Goal: Task Accomplishment & Management: Complete application form

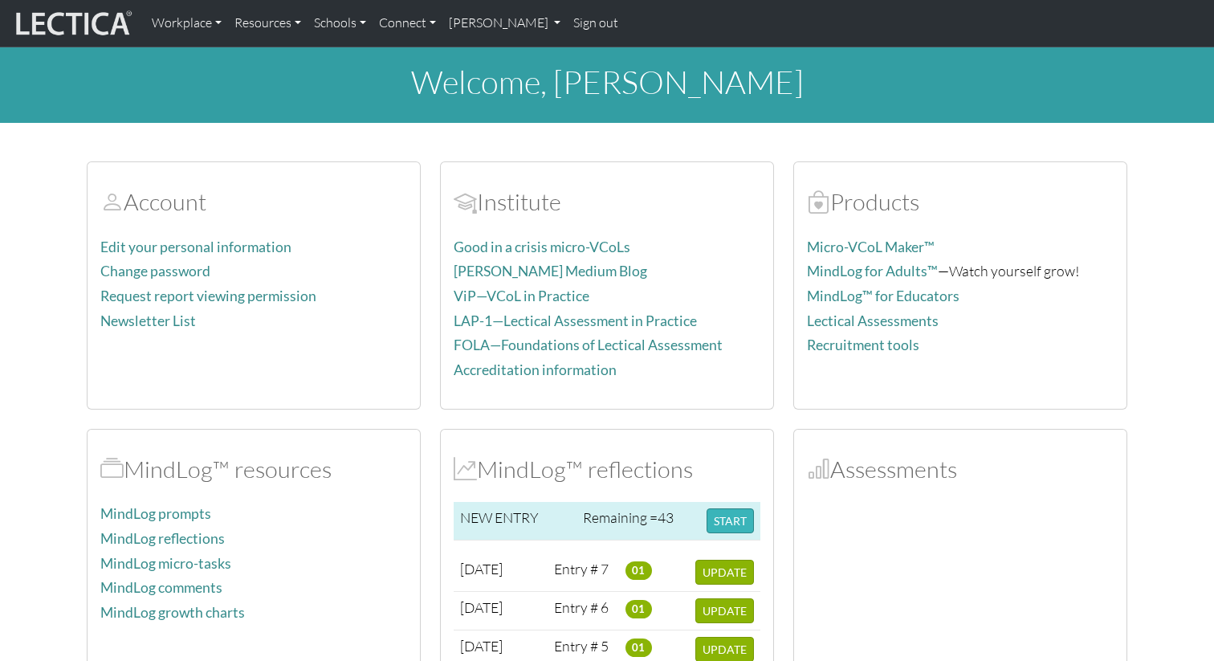
scroll to position [247, 0]
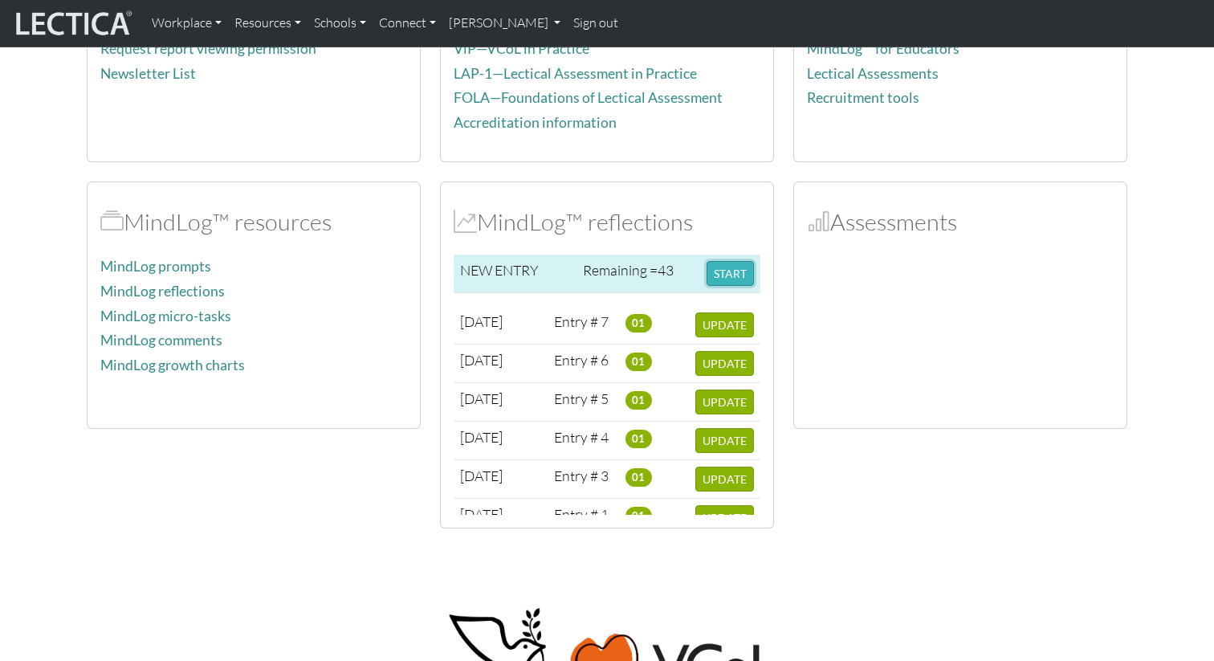
click at [730, 274] on button "START" at bounding box center [729, 273] width 47 height 25
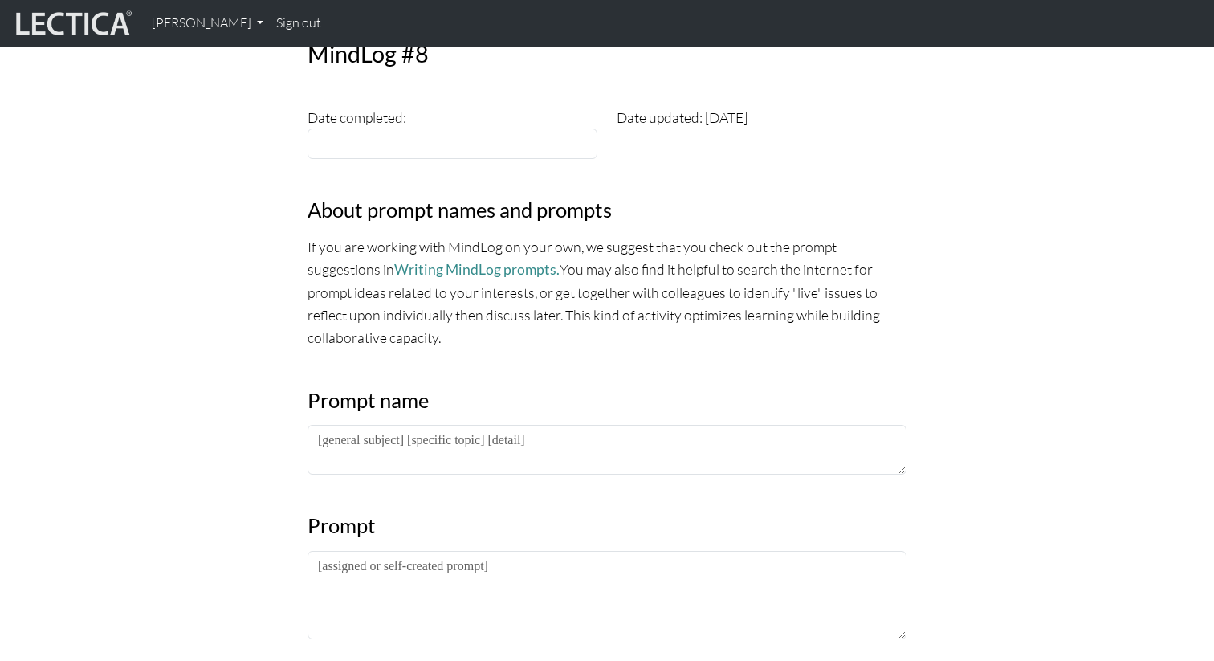
scroll to position [550, 0]
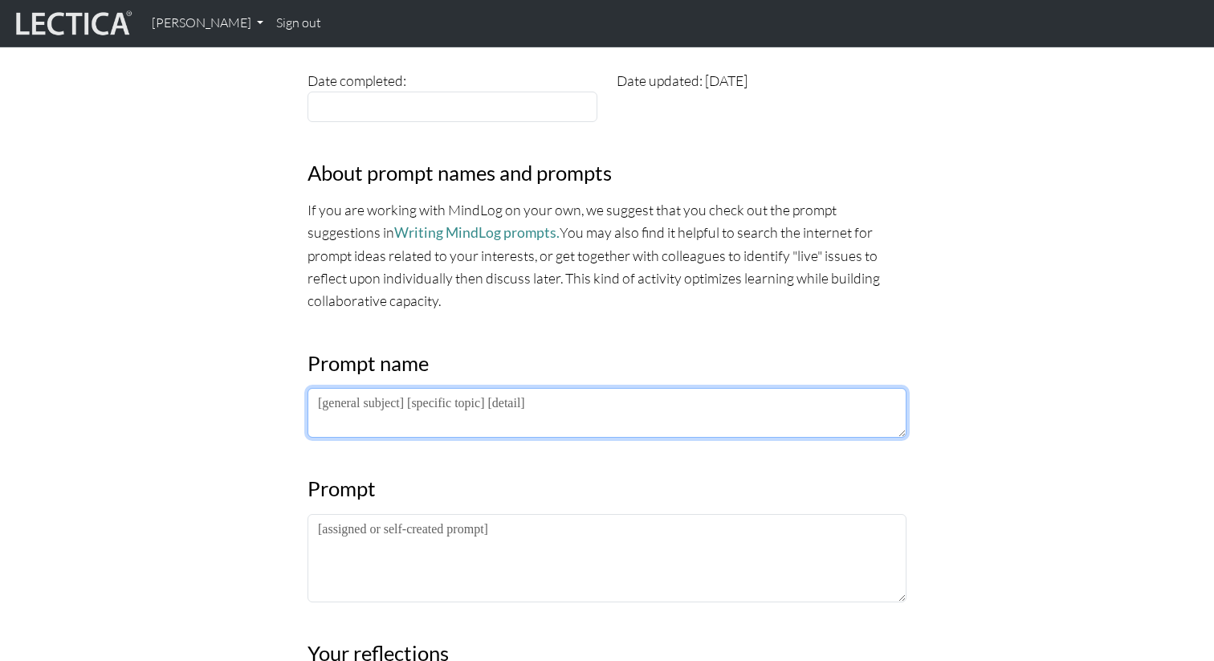
click at [368, 413] on textarea at bounding box center [606, 413] width 599 height 50
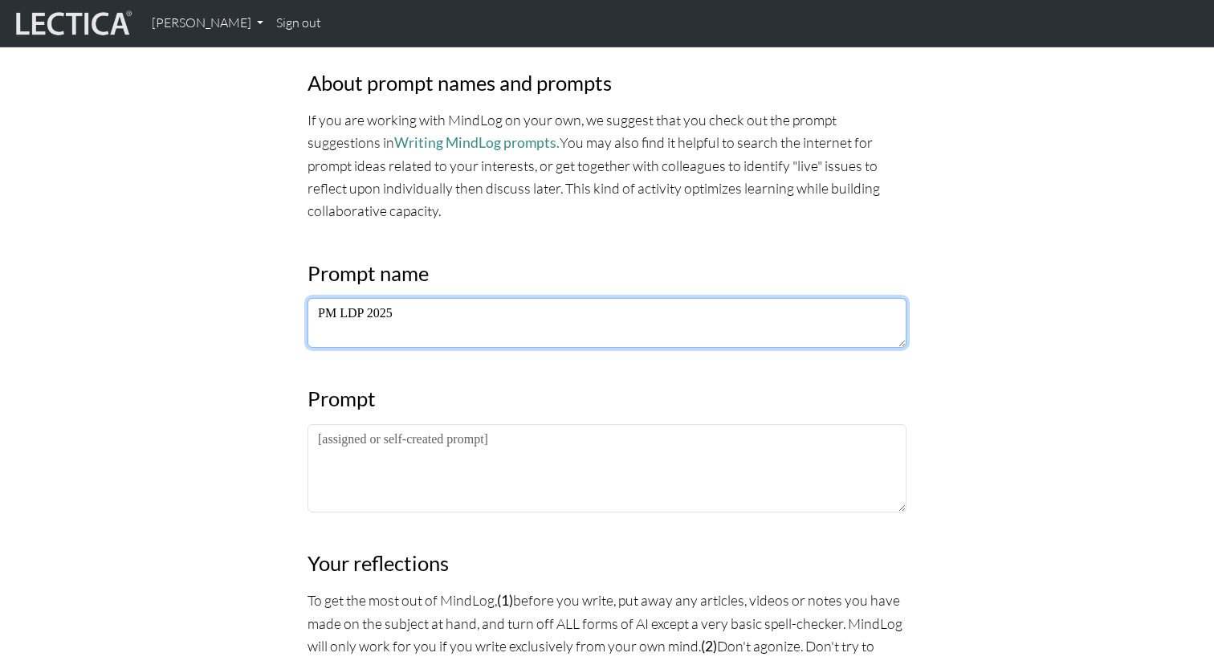
scroll to position [732, 0]
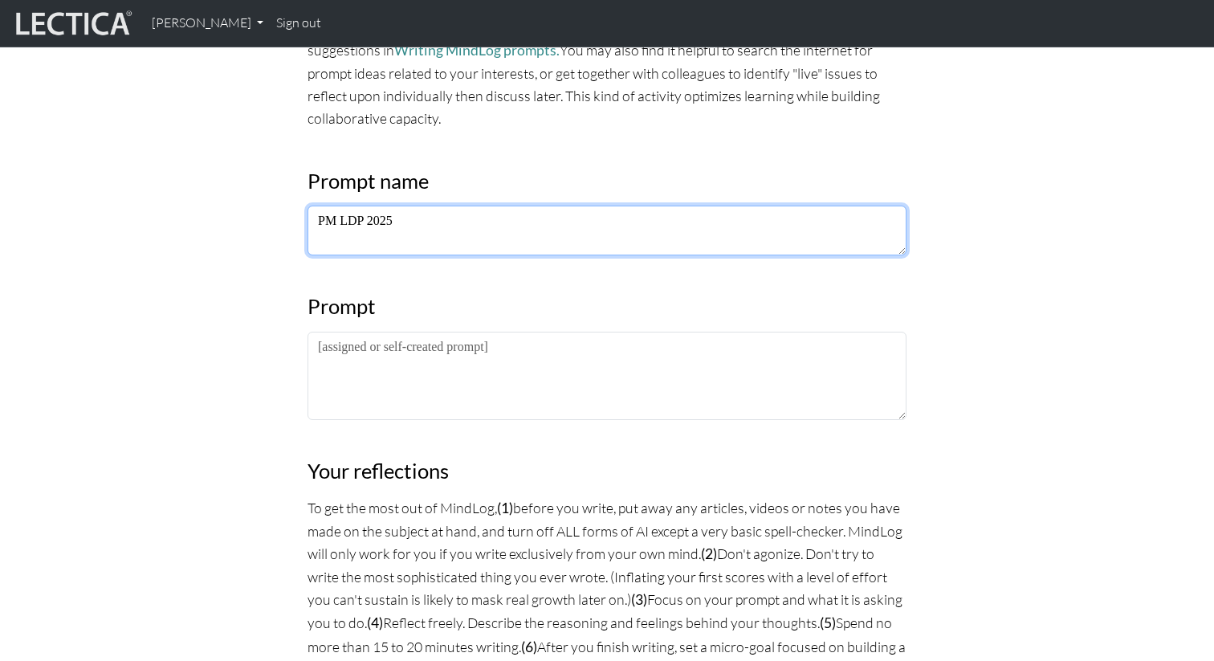
type textarea "PM LDP 2025"
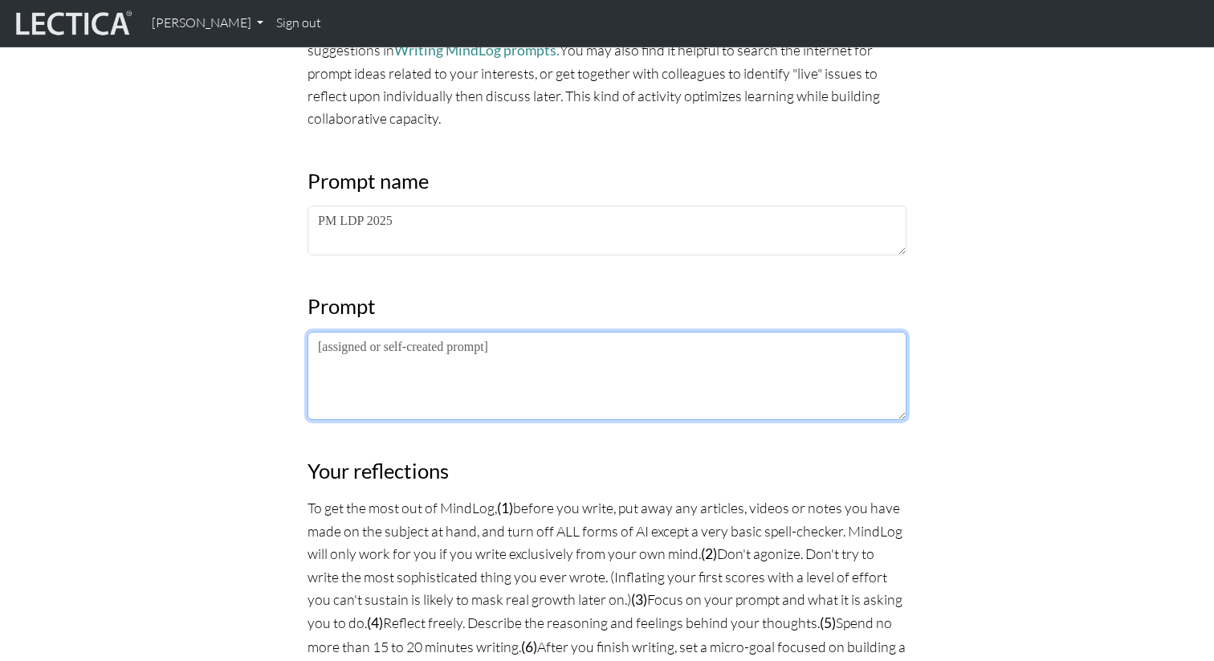
click at [401, 392] on textarea at bounding box center [606, 375] width 599 height 88
paste textarea "Extrospective: What I am noticing about the lectures/frameworks/practices is… I…"
drag, startPoint x: 780, startPoint y: 348, endPoint x: 405, endPoint y: 346, distance: 374.8
click at [405, 346] on textarea "Extrospective: What I am noticing about the lectures/frameworks/practices is… I…" at bounding box center [606, 375] width 599 height 88
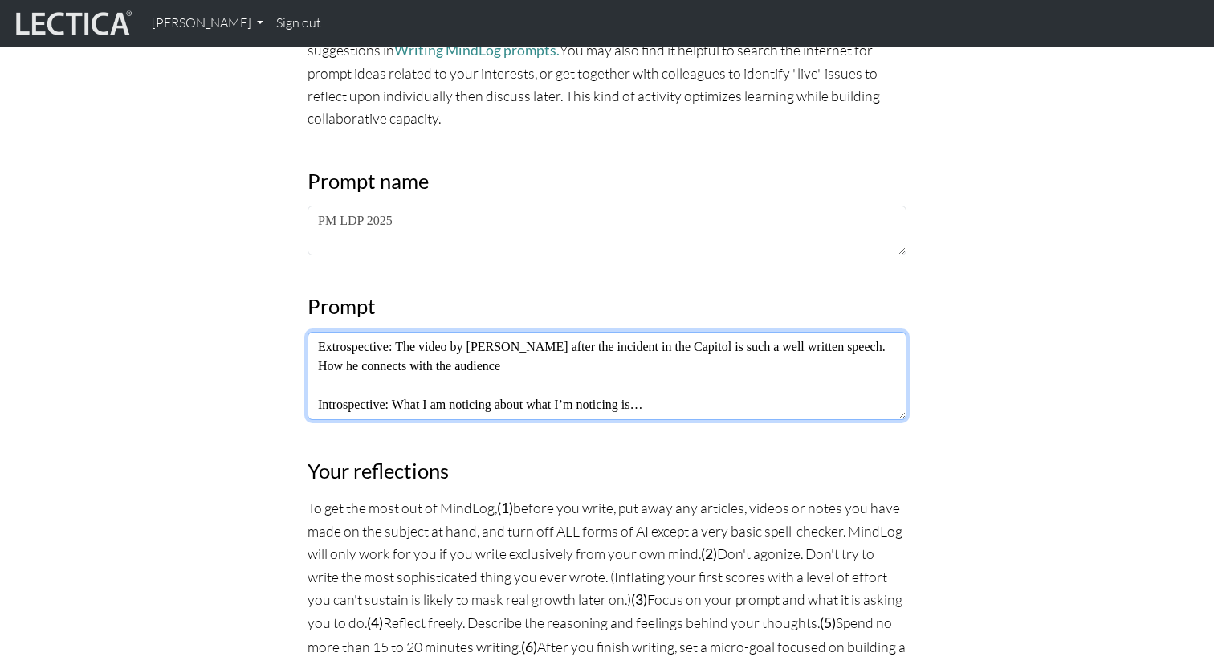
click at [550, 342] on textarea "Extrospective: The video by [PERSON_NAME] after the incident in the Capitol is …" at bounding box center [606, 375] width 599 height 88
click at [550, 342] on textarea "Extrospective: The video by [PERSON_NAME] aftaer the incident in the Capitol is…" at bounding box center [606, 375] width 599 height 88
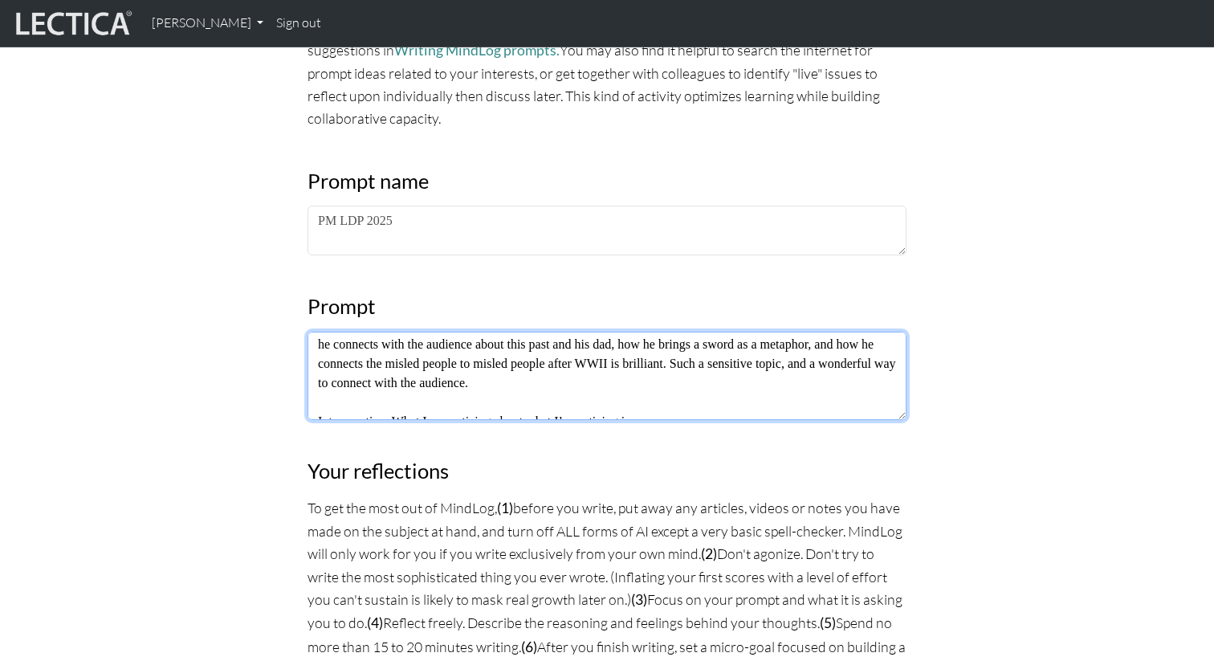
scroll to position [39, 0]
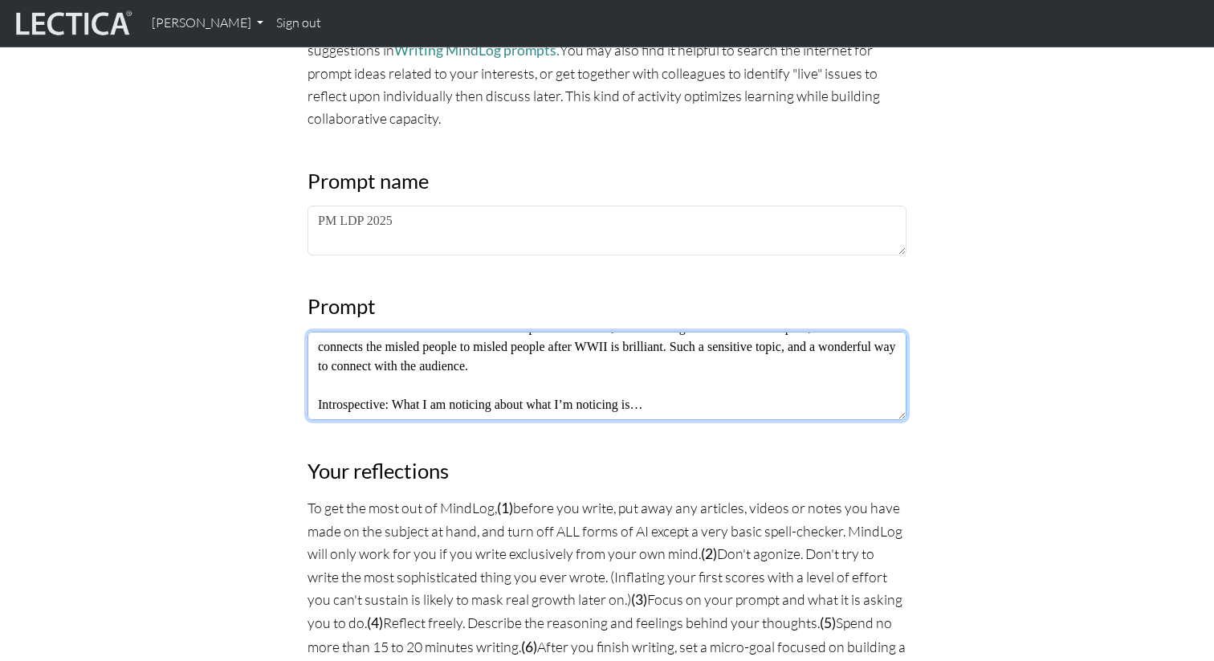
drag, startPoint x: 681, startPoint y: 405, endPoint x: 404, endPoint y: 402, distance: 276.9
click at [404, 402] on textarea "Extrospective: The video by [PERSON_NAME] the incident in the Capitol is such a…" at bounding box center [606, 375] width 599 height 88
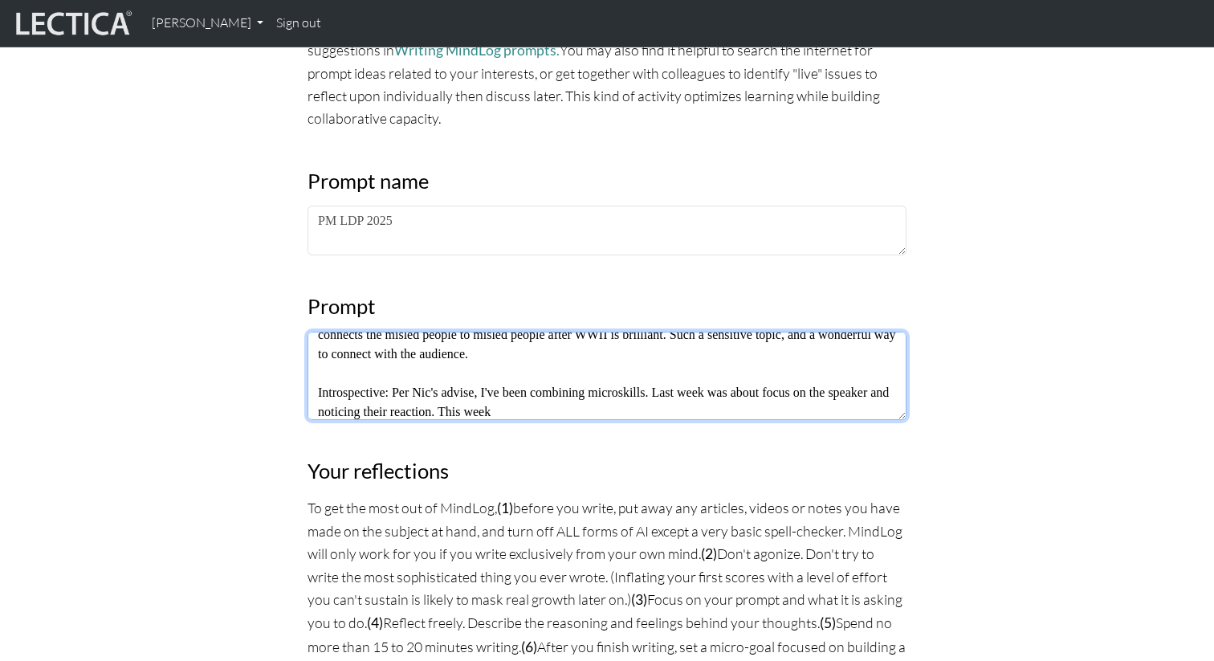
click at [596, 407] on textarea "Extrospective: The video by [PERSON_NAME] the incident in the Capitol is such a…" at bounding box center [606, 375] width 599 height 88
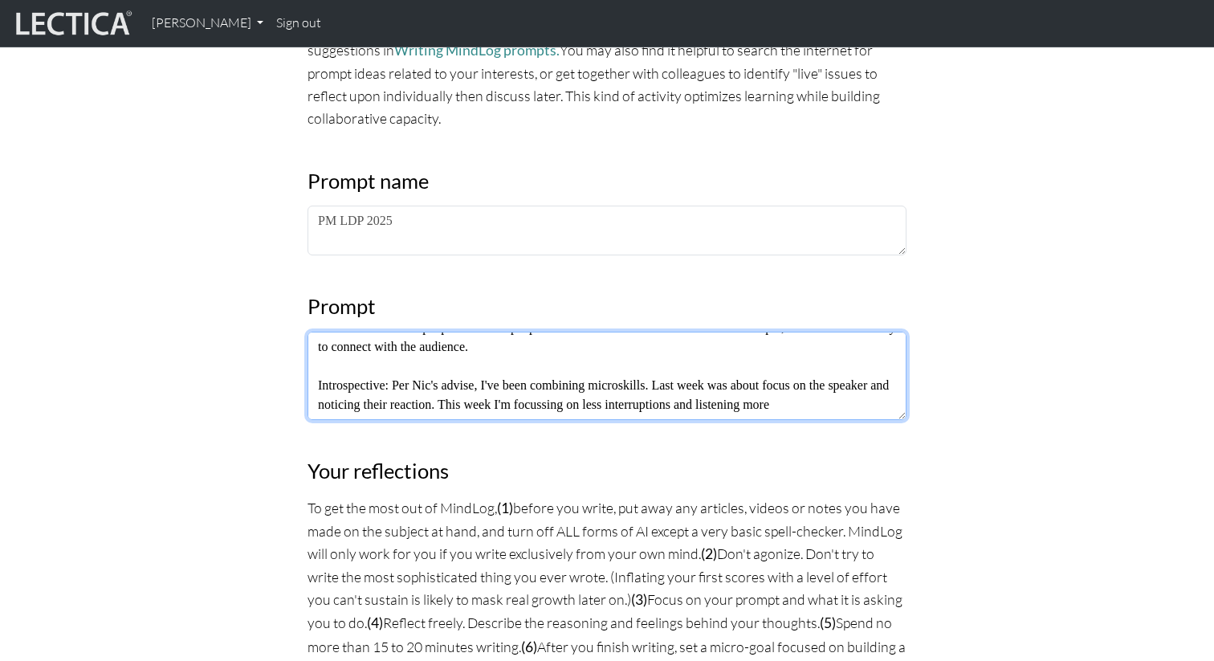
drag, startPoint x: 888, startPoint y: 413, endPoint x: 805, endPoint y: 410, distance: 82.7
click at [805, 410] on textarea "Extrospective: The video by [PERSON_NAME] the incident in the Capitol is such a…" at bounding box center [606, 375] width 599 height 88
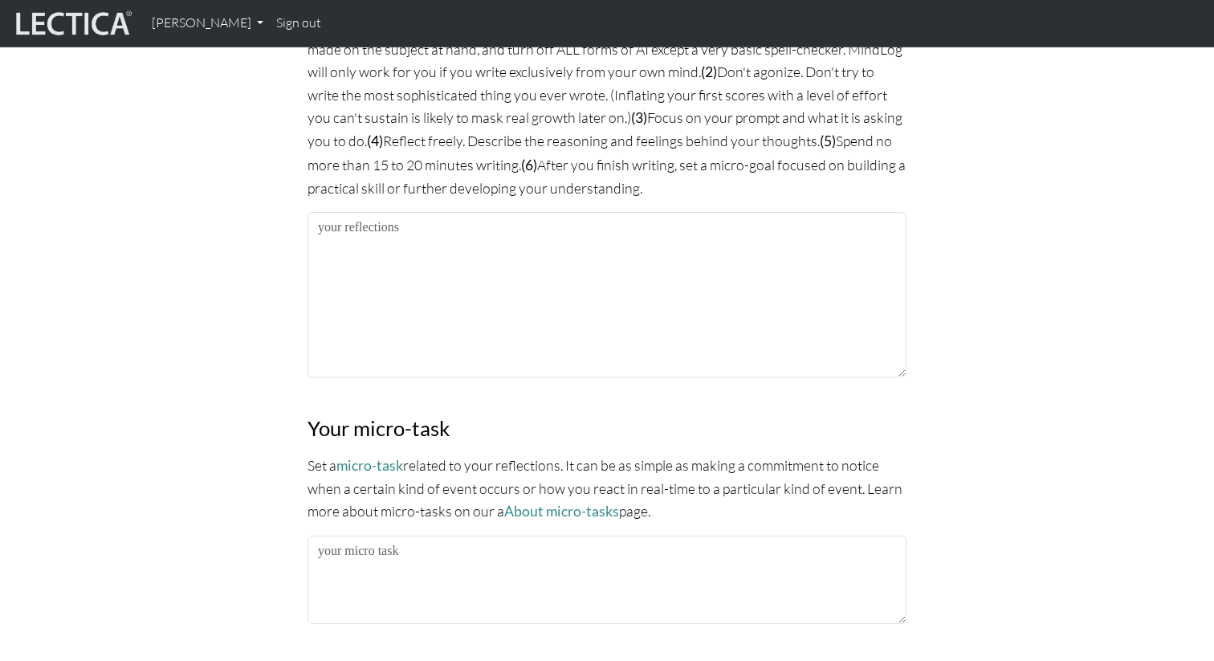
scroll to position [1225, 0]
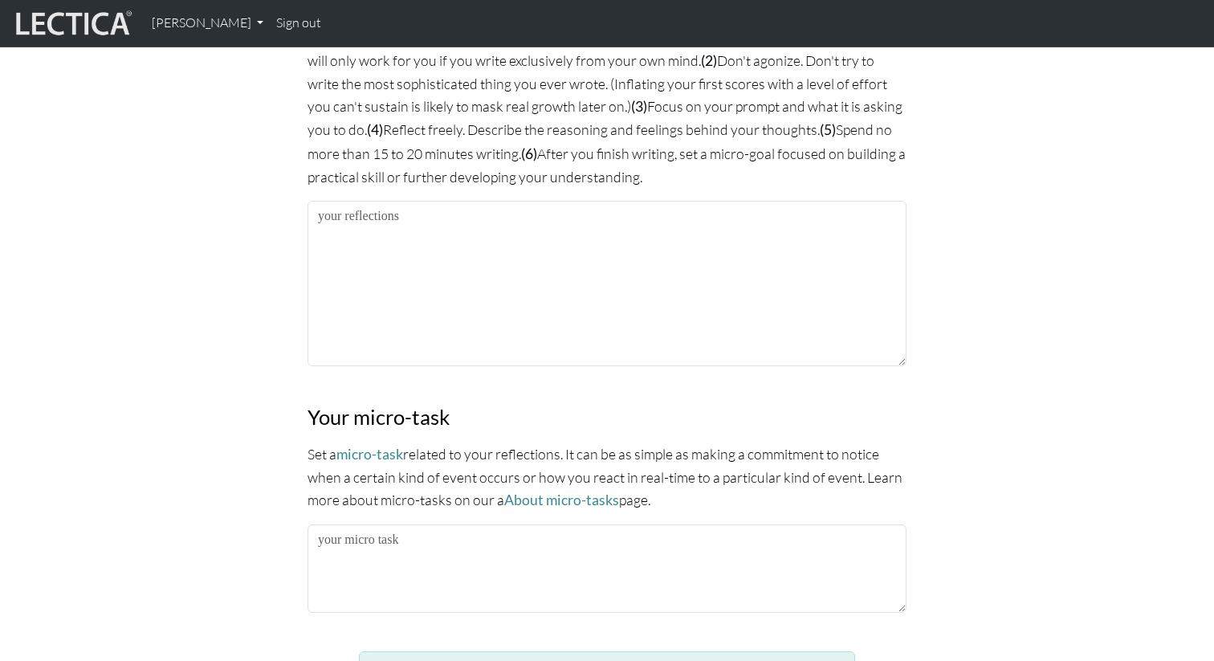
type textarea "Extrospective: The video by [PERSON_NAME] the incident in the Capitol is such a…"
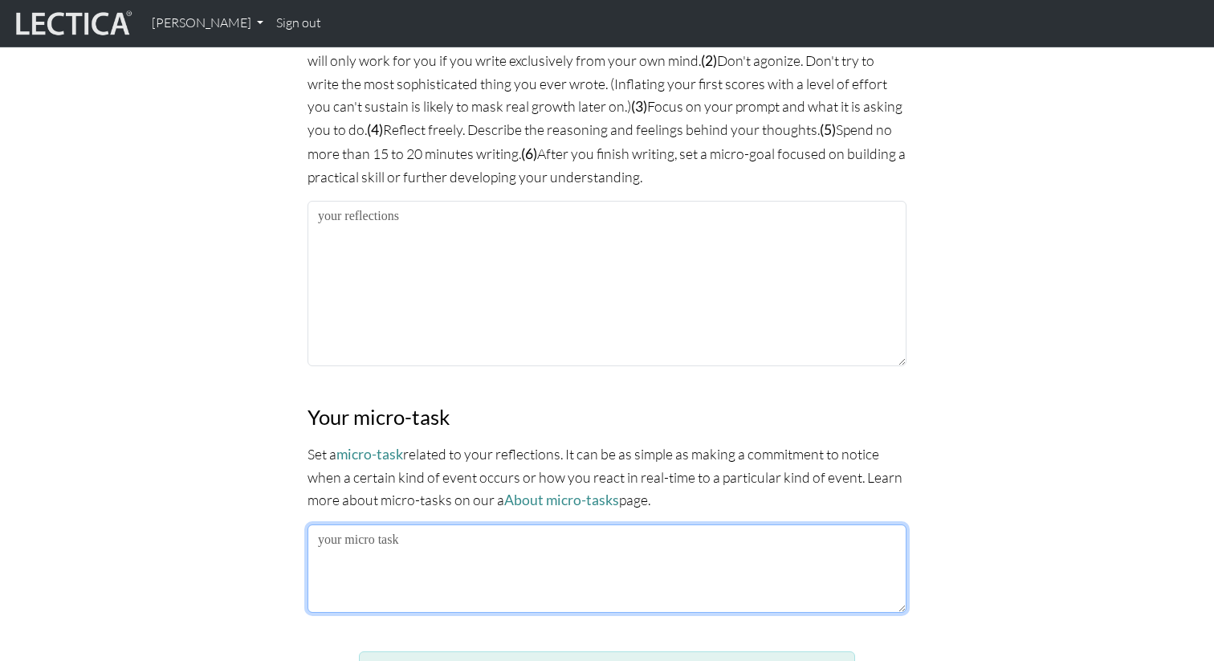
click at [369, 553] on textarea at bounding box center [606, 568] width 599 height 88
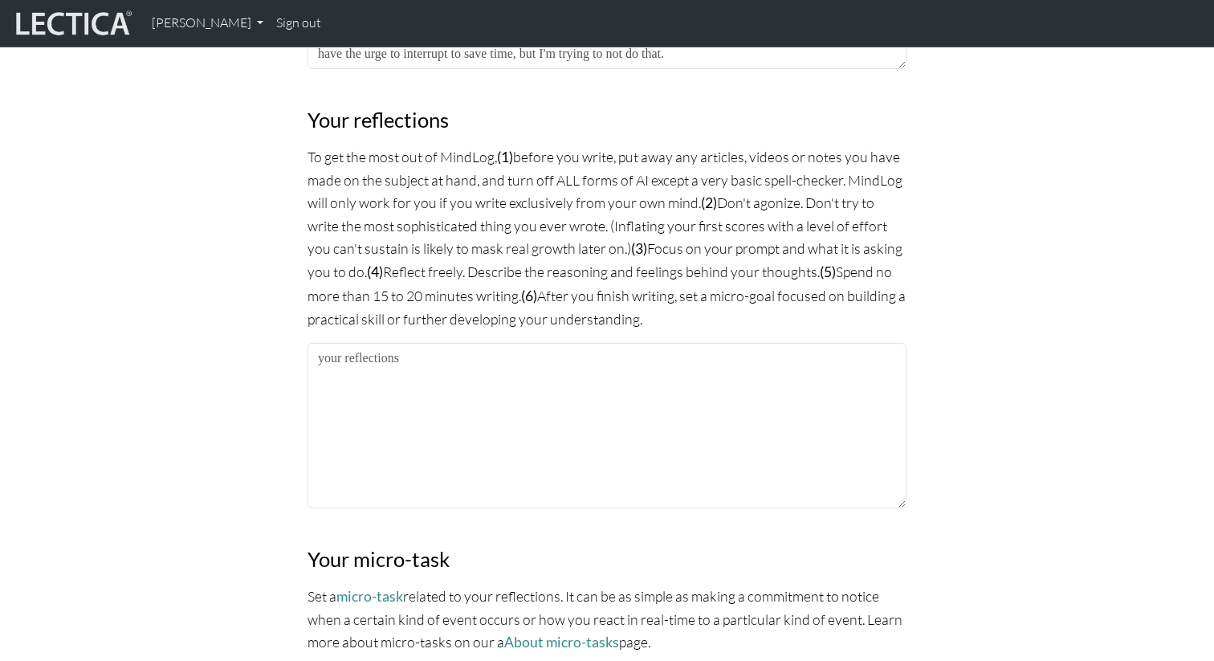
scroll to position [1043, 0]
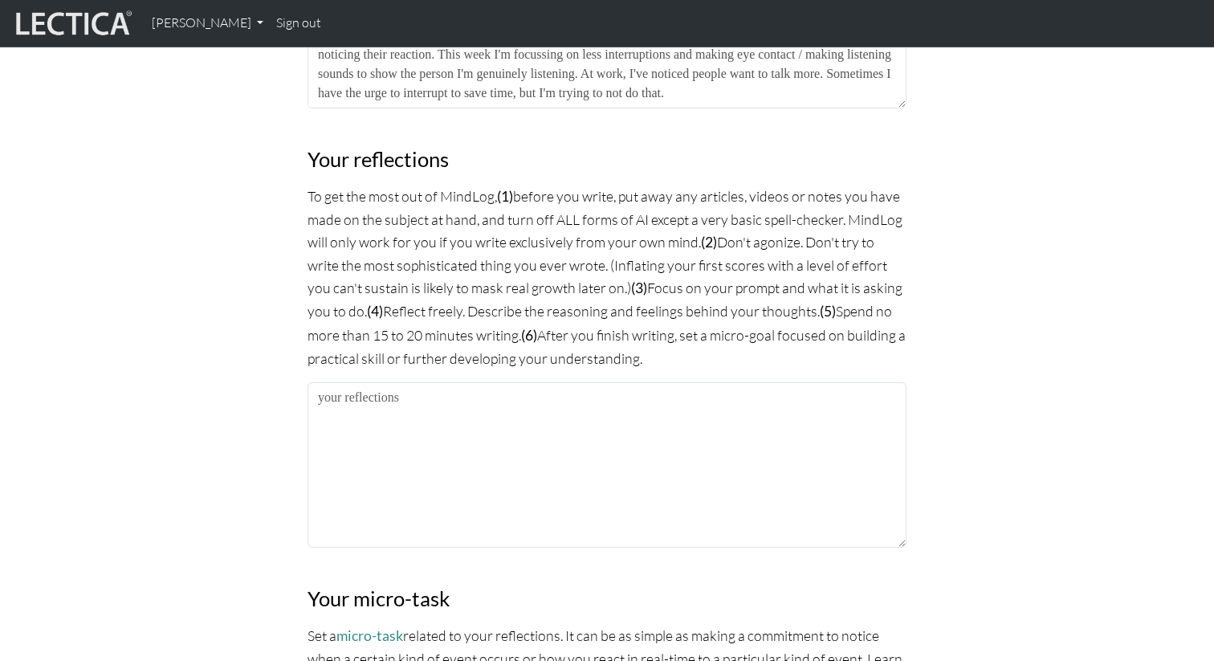
type textarea "Less interruption. More listening and better eye contact / making listening sou…"
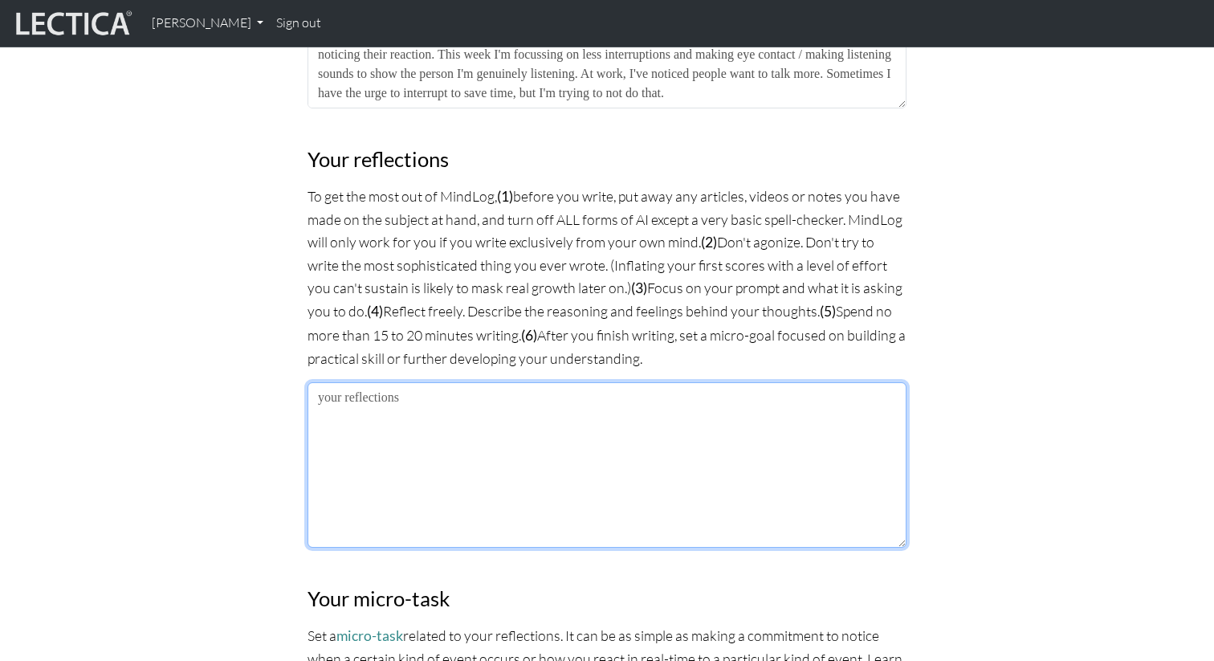
click at [364, 440] on textarea at bounding box center [606, 464] width 599 height 165
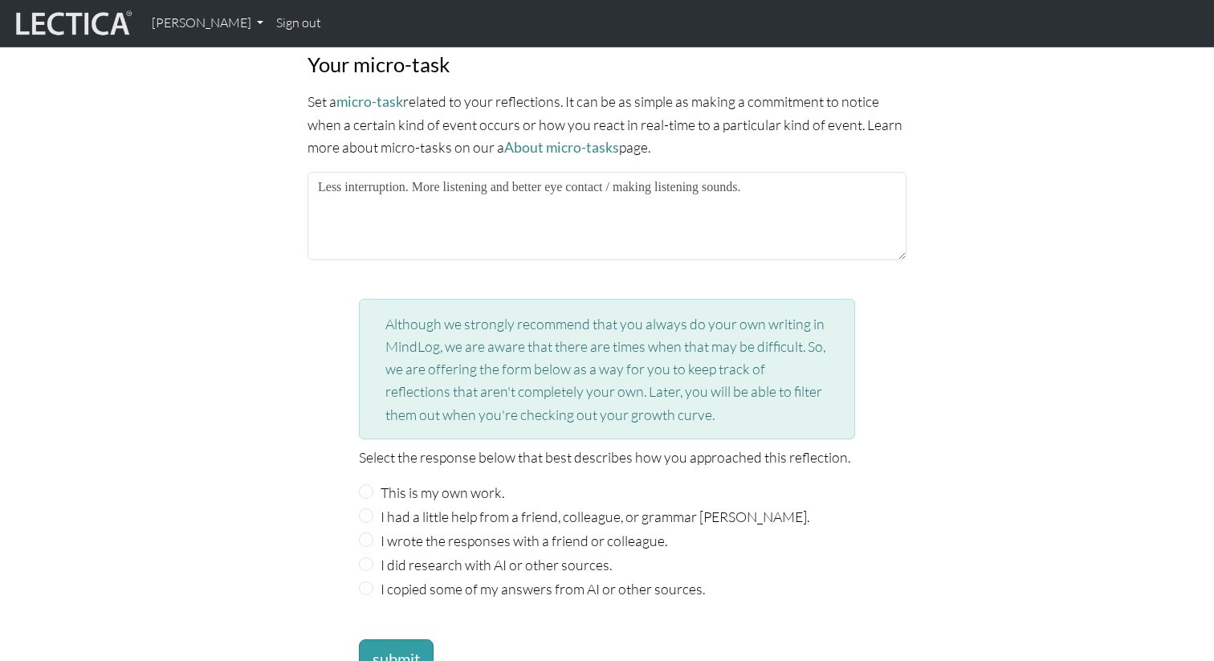
scroll to position [1765, 0]
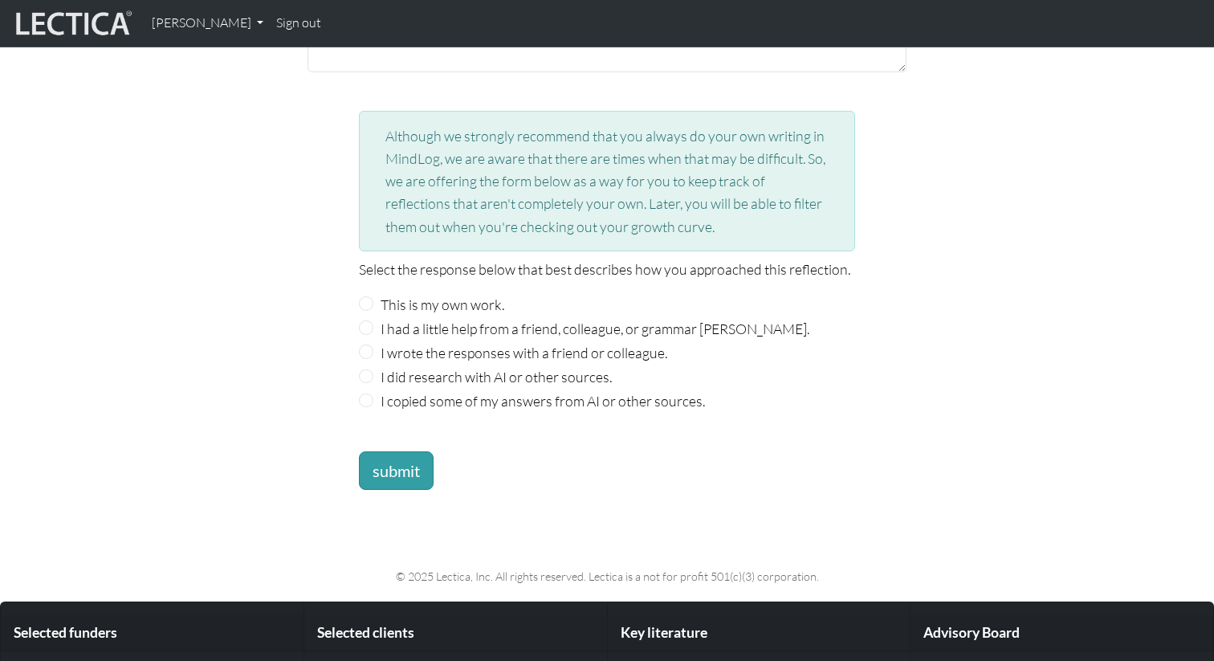
type textarea "One of the things that really resonated with me from last week's ALG meeting wa…"
click at [427, 302] on label "This is my own work." at bounding box center [442, 304] width 124 height 22
click at [373, 302] on input "This is my own work." at bounding box center [366, 303] width 14 height 14
radio input "true"
click at [398, 462] on button "submit" at bounding box center [396, 470] width 75 height 39
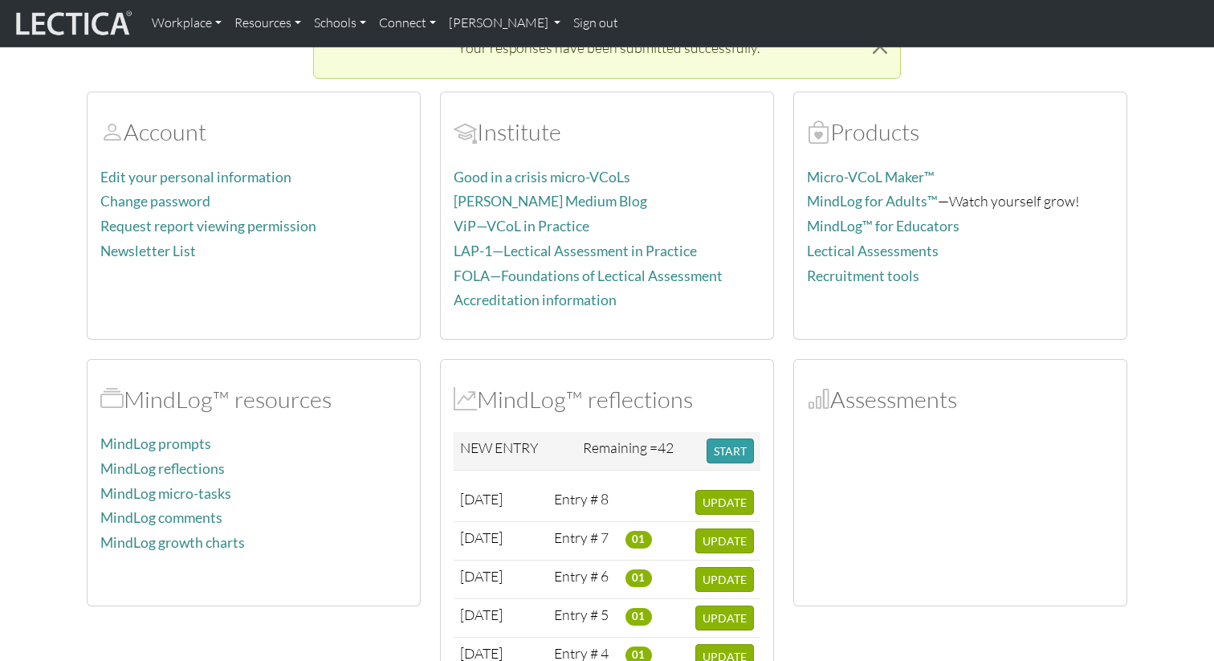
scroll to position [140, 0]
